Goal: Task Accomplishment & Management: Manage account settings

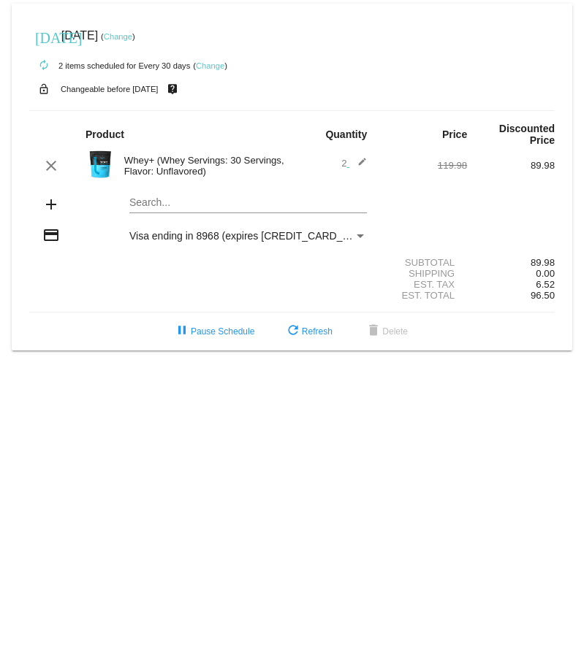
click at [132, 37] on link "Change" at bounding box center [118, 36] width 28 height 9
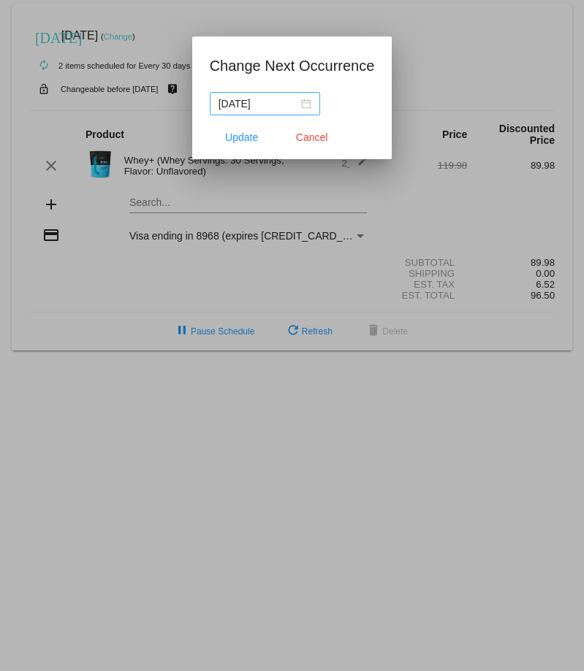
click at [297, 104] on div "[DATE]" at bounding box center [264, 104] width 93 height 16
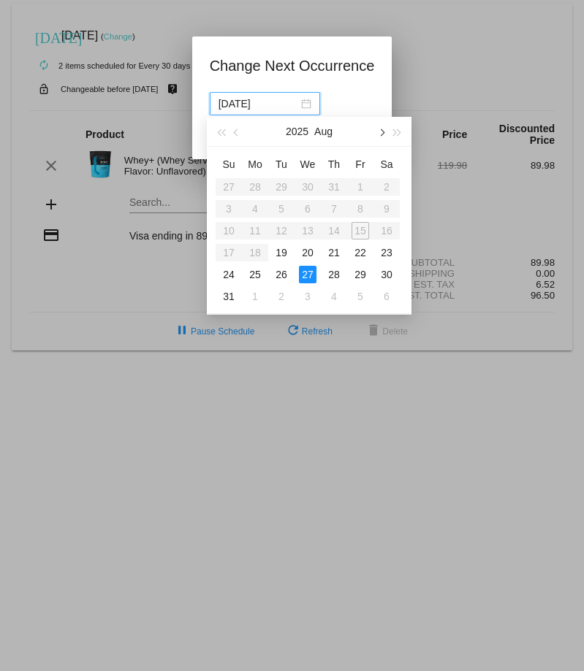
click at [381, 130] on span "button" at bounding box center [380, 132] width 7 height 7
click at [312, 230] on div "15" at bounding box center [308, 231] width 18 height 18
type input "[DATE]"
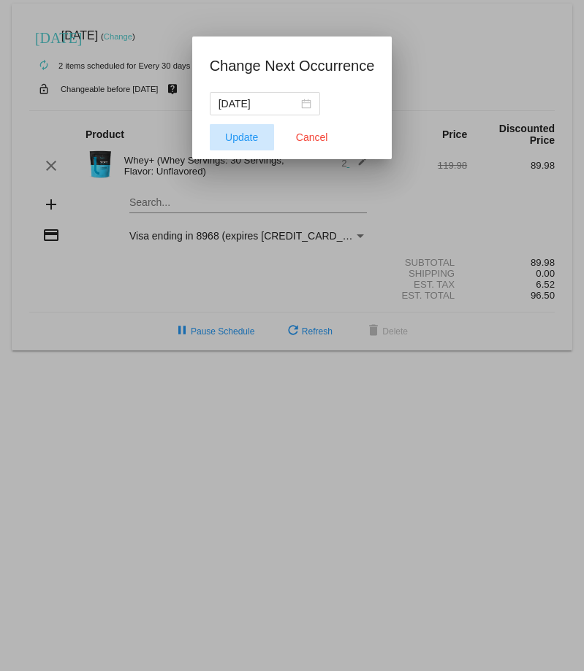
click at [235, 148] on button "Update" at bounding box center [242, 137] width 64 height 26
